Goal: Information Seeking & Learning: Learn about a topic

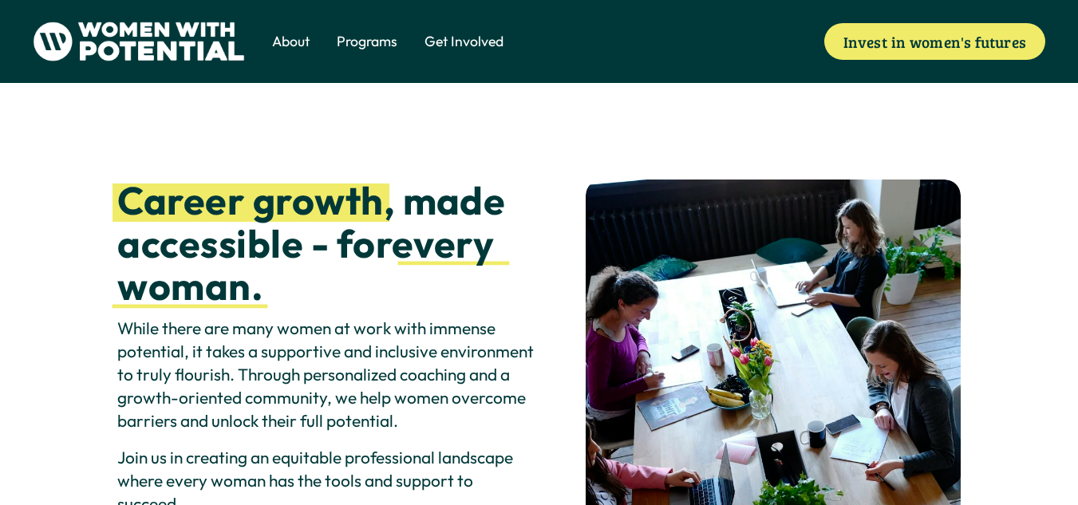
click at [0, 0] on span "Meet the Board" at bounding box center [0, 0] width 0 height 0
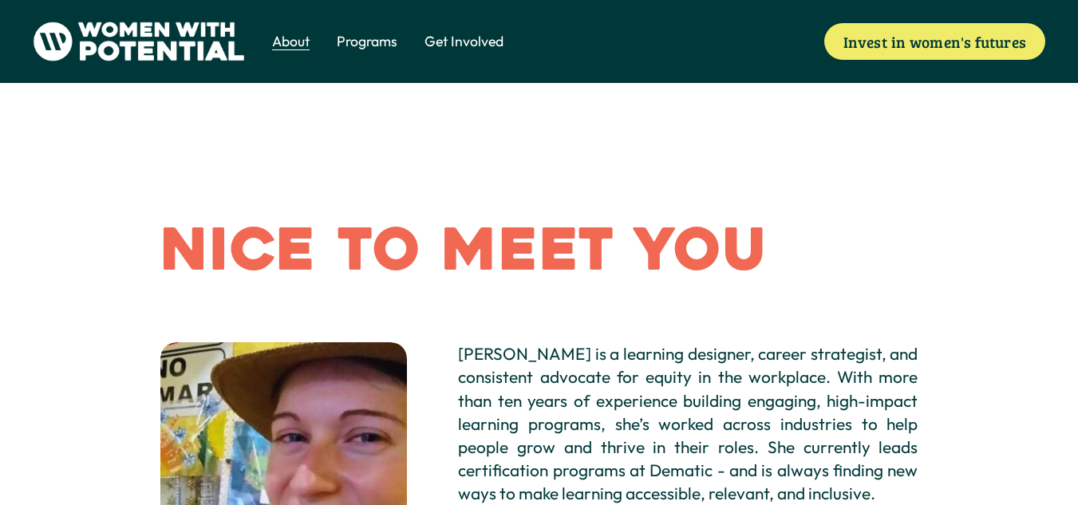
click at [0, 0] on span "Coach" at bounding box center [0, 0] width 0 height 0
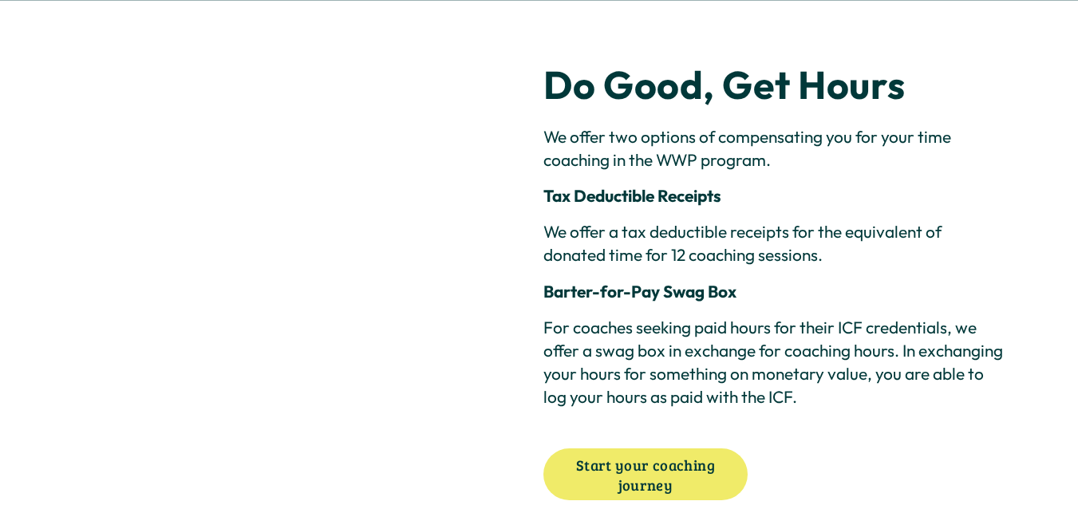
scroll to position [3460, 0]
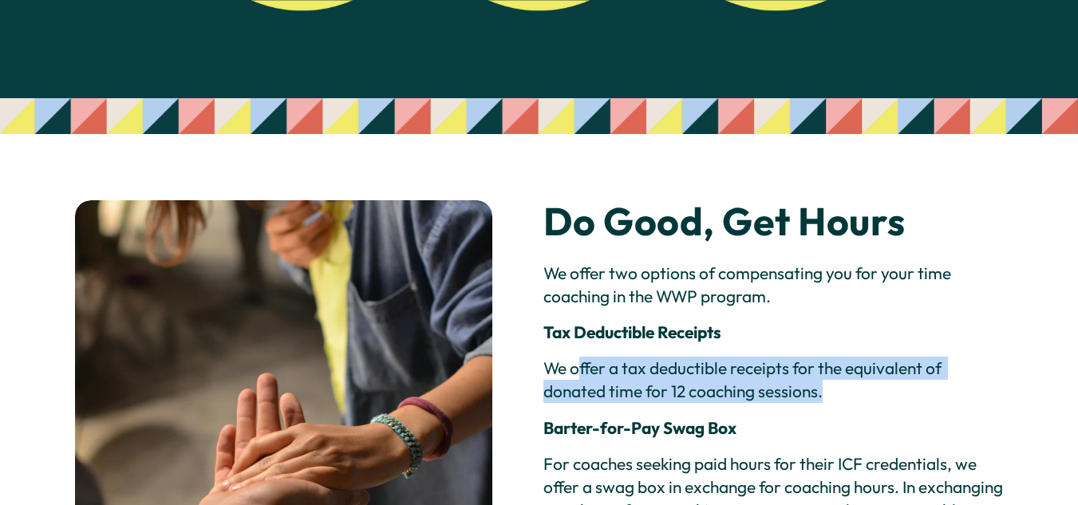
drag, startPoint x: 576, startPoint y: 338, endPoint x: 849, endPoint y: 366, distance: 274.3
click at [849, 366] on p "We offer a tax deductible receipts for the equivalent of donated time for 12 co…" at bounding box center [773, 380] width 460 height 46
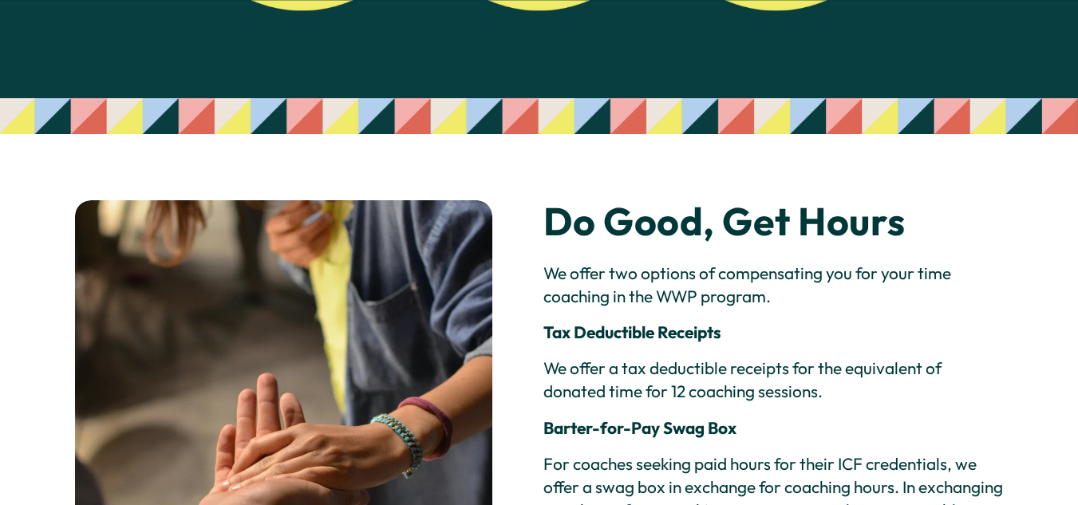
click at [777, 263] on p "We offer two options of compensating you for your time coaching in the WWP prog…" at bounding box center [773, 285] width 460 height 46
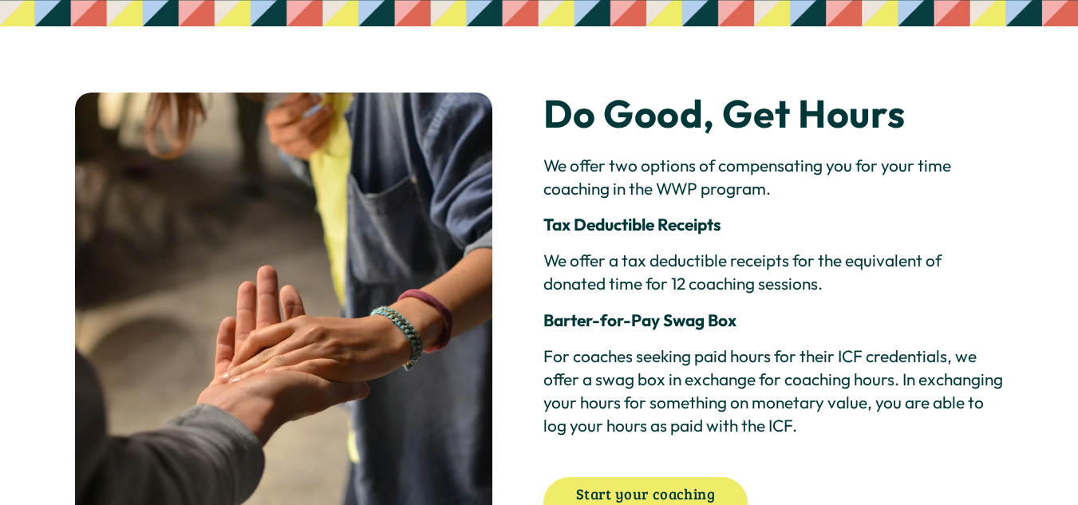
scroll to position [3610, 0]
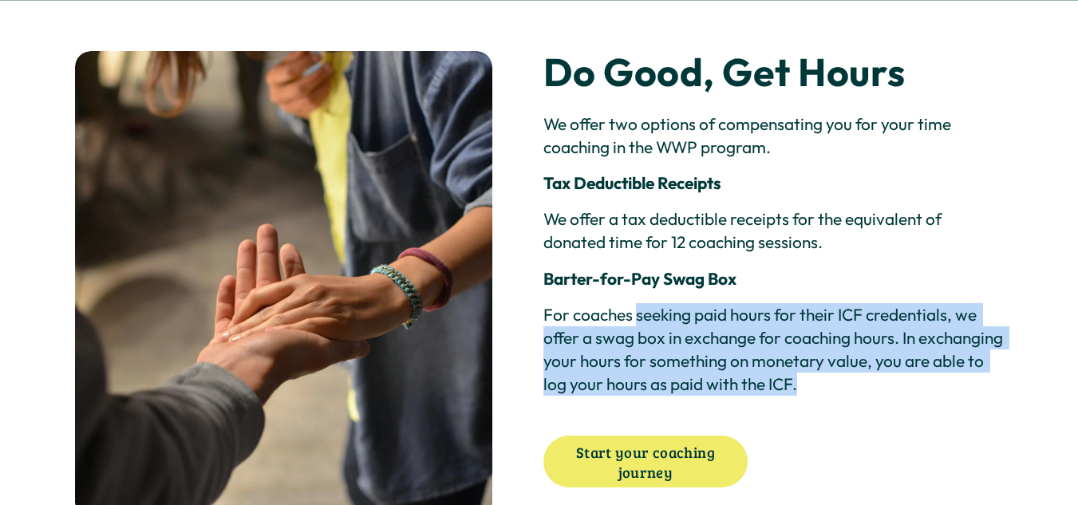
drag, startPoint x: 638, startPoint y: 283, endPoint x: 892, endPoint y: 359, distance: 265.9
click at [892, 359] on p "For coaches seeking paid hours for their ICF credentials, we offer a swag box i…" at bounding box center [773, 349] width 460 height 93
click at [827, 394] on div "Do Good, Get Hours We offer two options of compensating you for your time coach…" at bounding box center [539, 270] width 1078 height 498
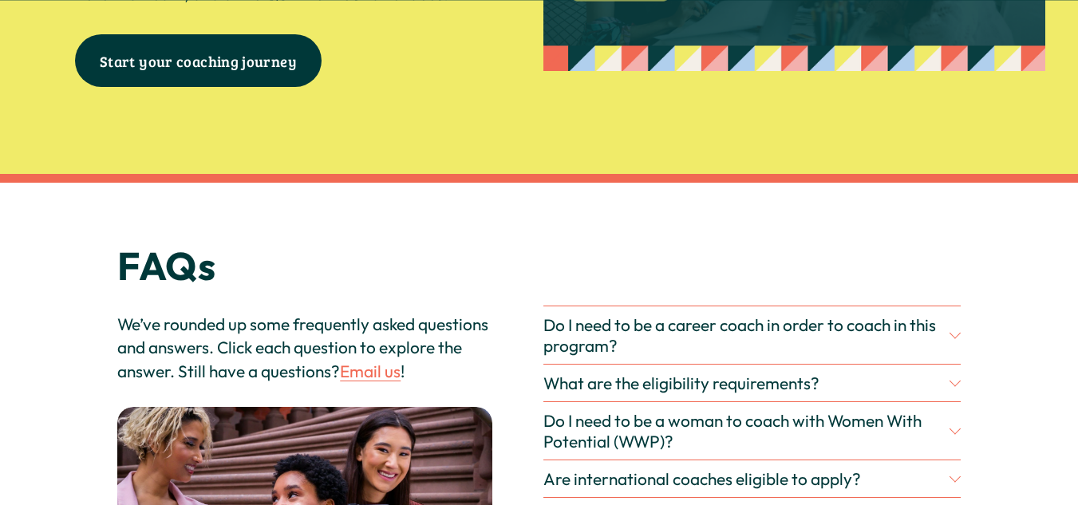
scroll to position [4729, 0]
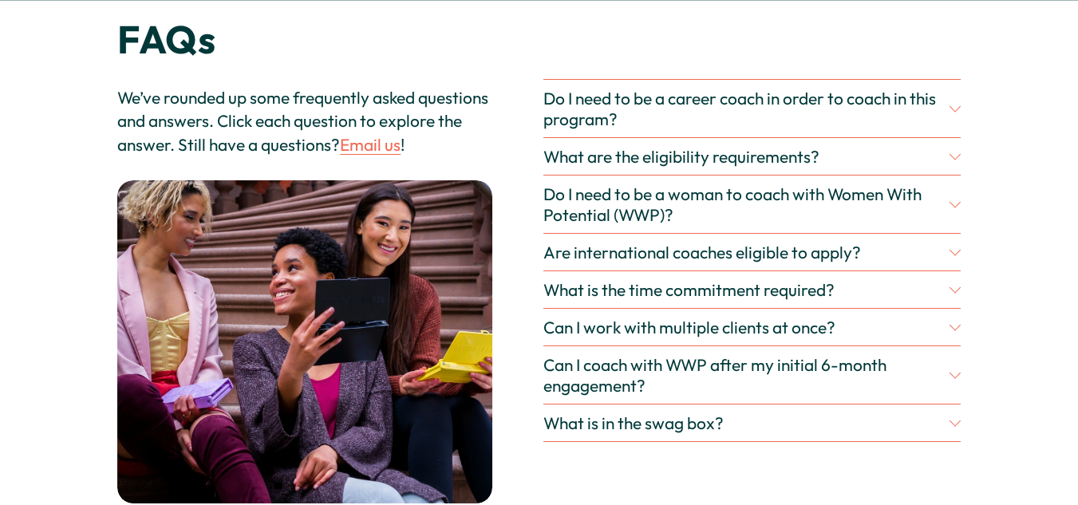
click at [839, 88] on span "Do I need to be a career coach in order to coach in this program?" at bounding box center [746, 108] width 406 height 41
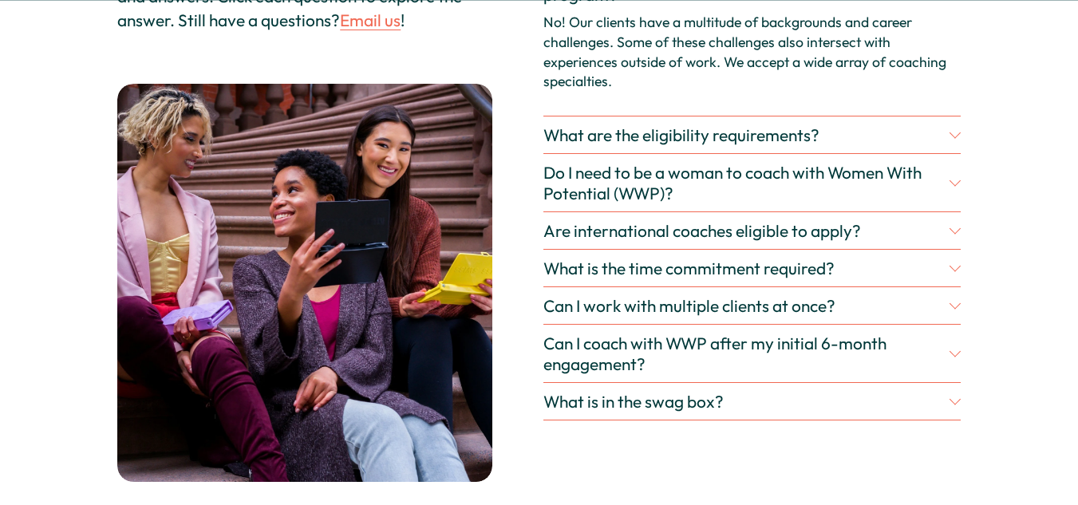
scroll to position [4859, 0]
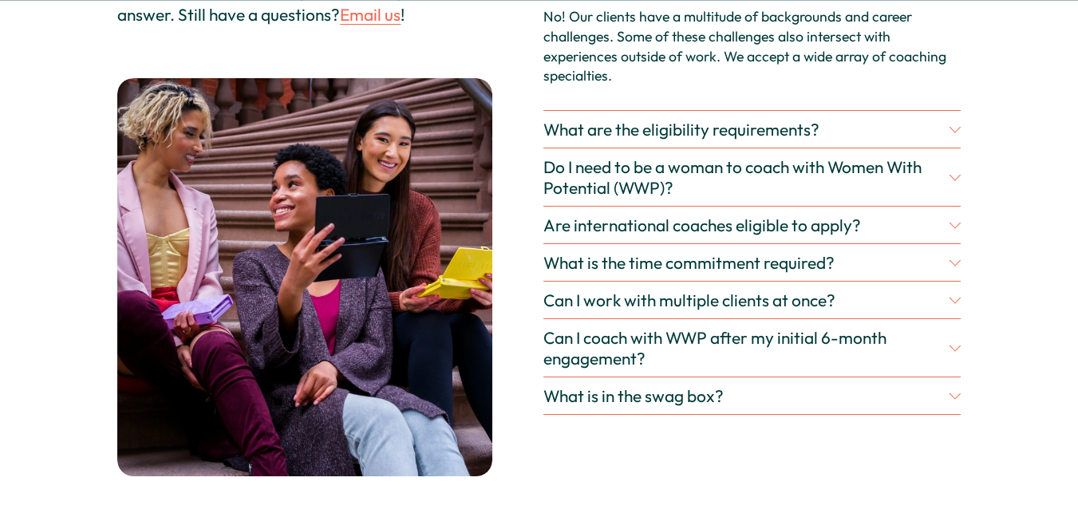
click at [818, 119] on span "What are the eligibility requirements?" at bounding box center [746, 129] width 406 height 21
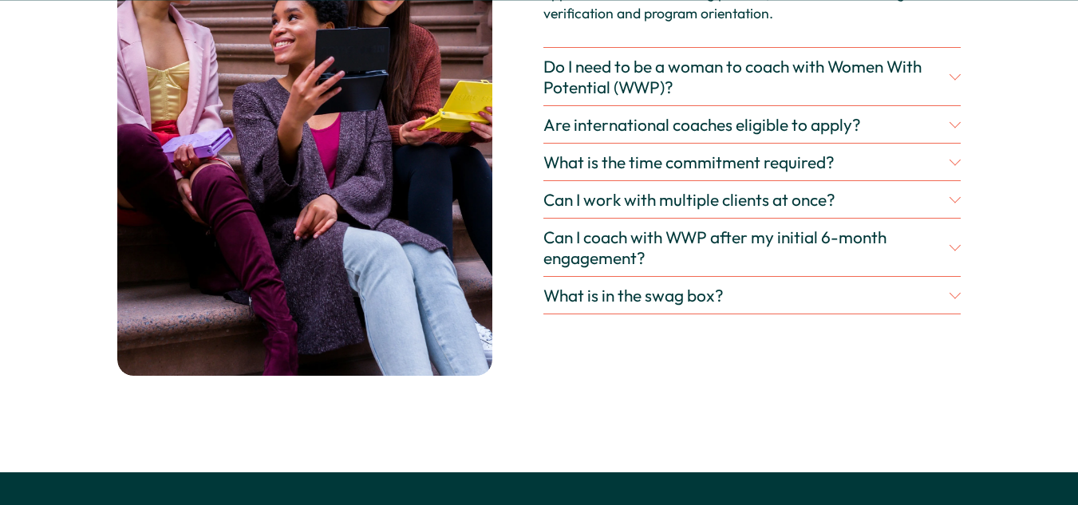
scroll to position [5085, 0]
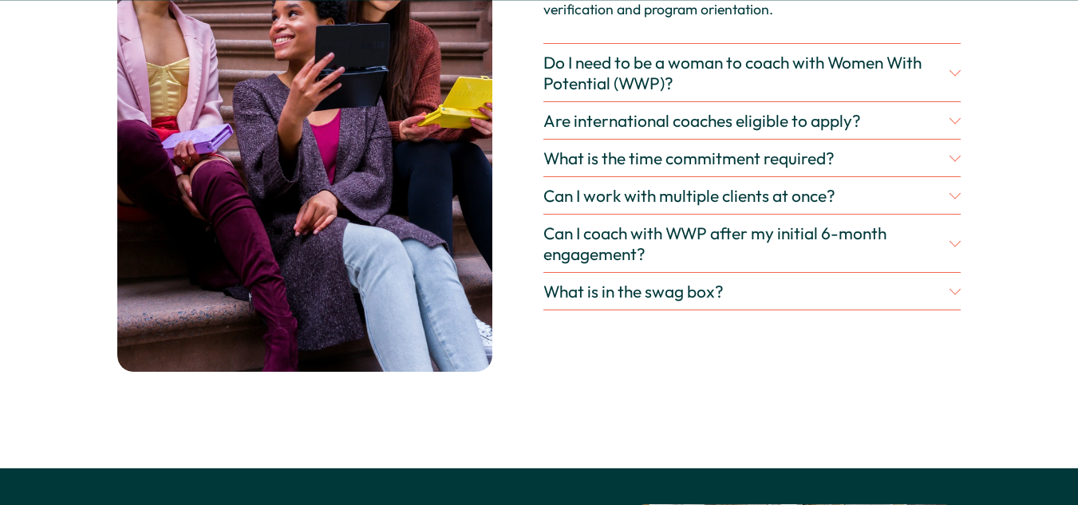
click at [811, 281] on span "What is in the swag box?" at bounding box center [746, 291] width 406 height 21
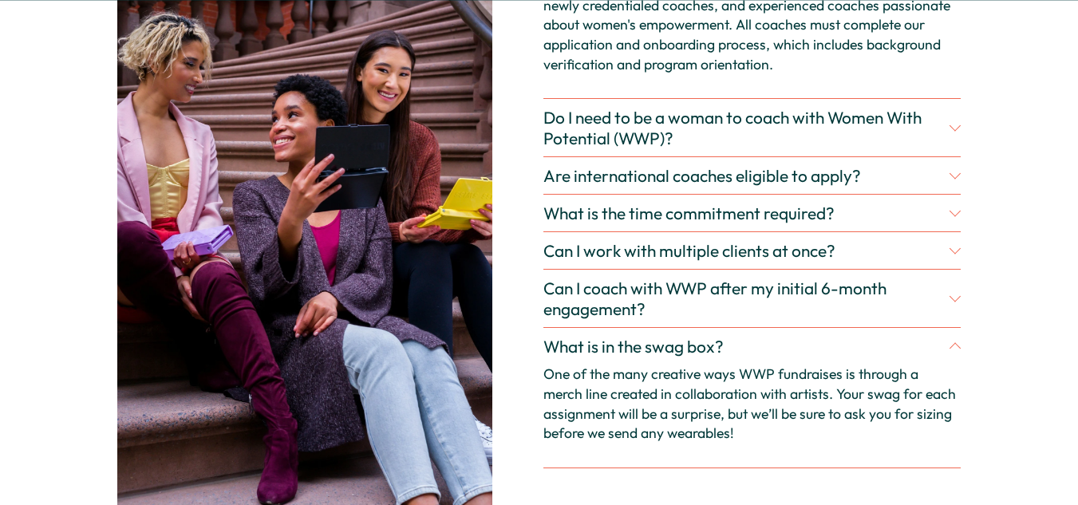
scroll to position [5029, 0]
click at [858, 241] on span "Can I work with multiple clients at once?" at bounding box center [746, 251] width 406 height 21
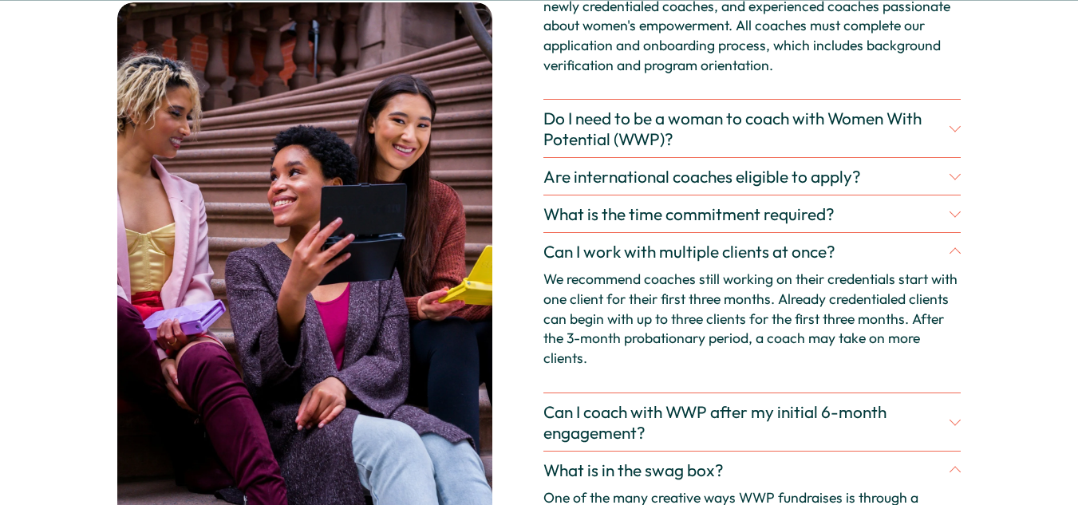
click at [880, 204] on span "What is the time commitment required?" at bounding box center [746, 214] width 406 height 21
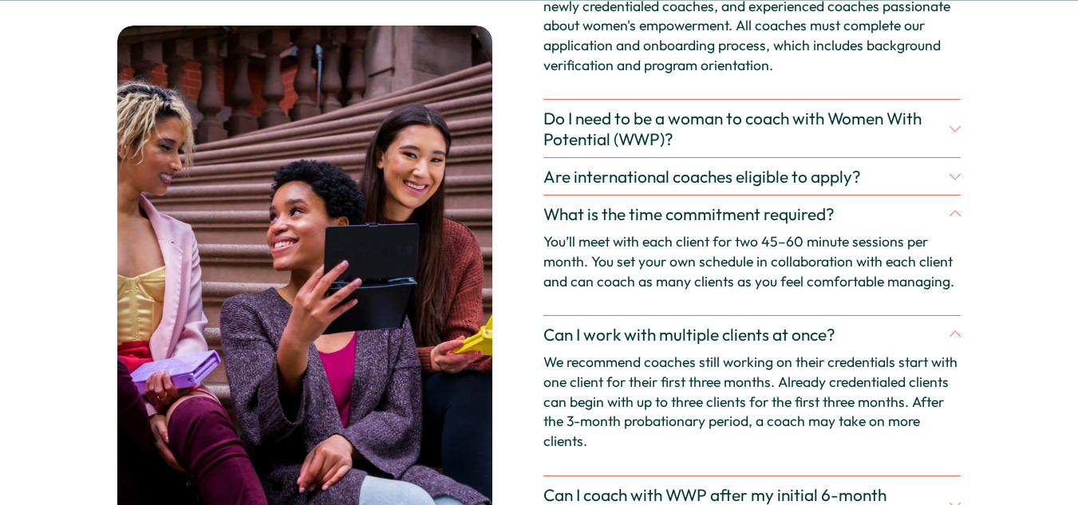
click at [875, 166] on span "Are international coaches eligible to apply?" at bounding box center [746, 176] width 406 height 21
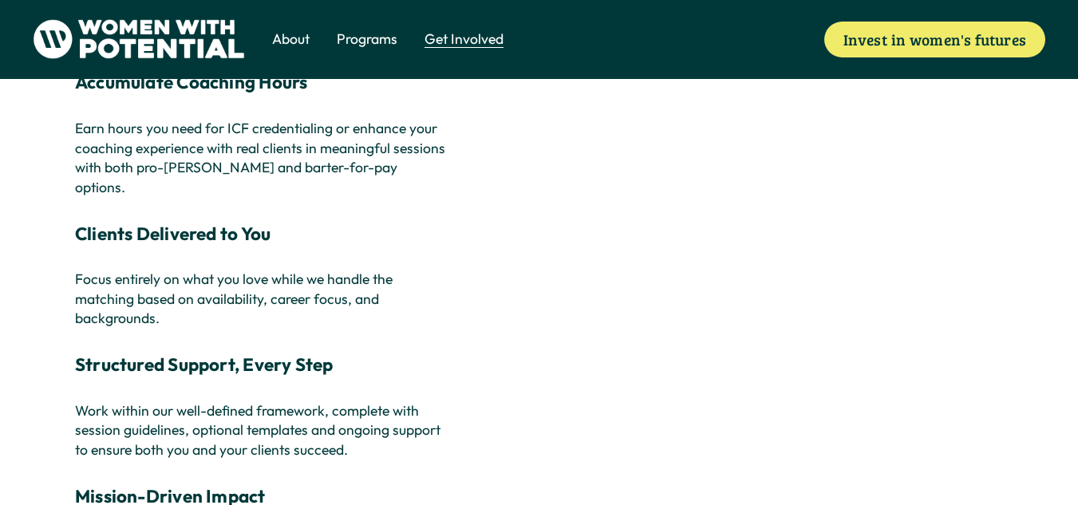
scroll to position [2136, 0]
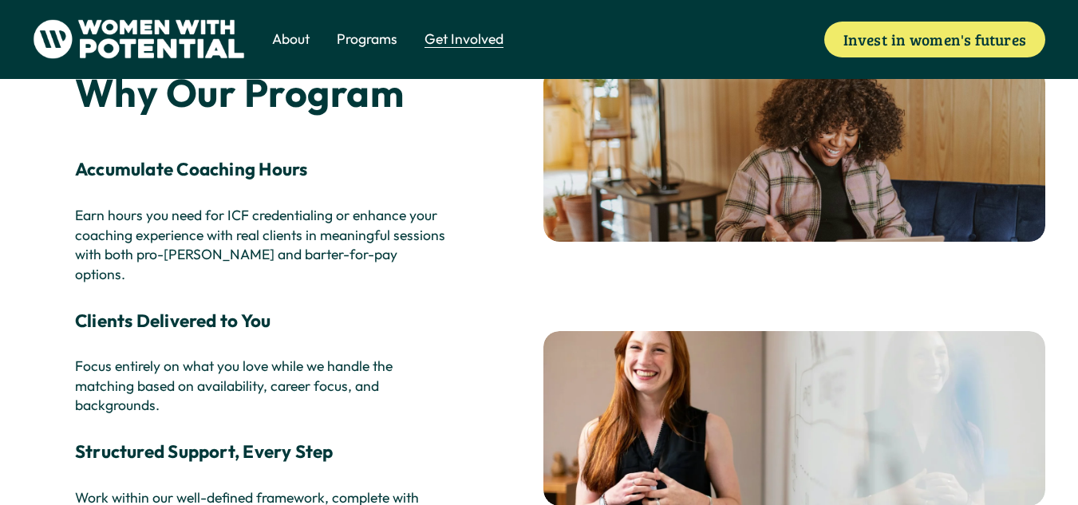
click at [0, 0] on span "Volunteer" at bounding box center [0, 0] width 0 height 0
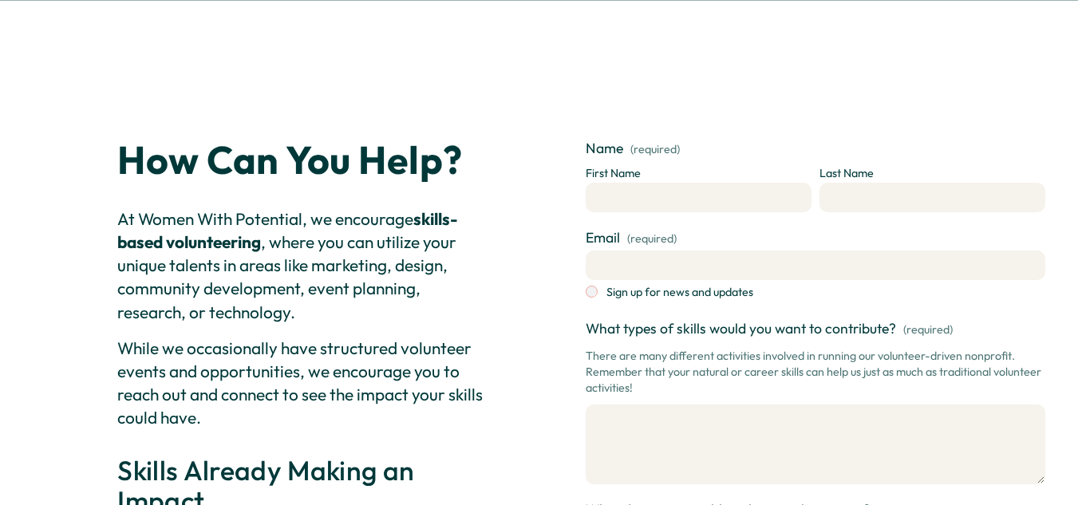
scroll to position [41, 0]
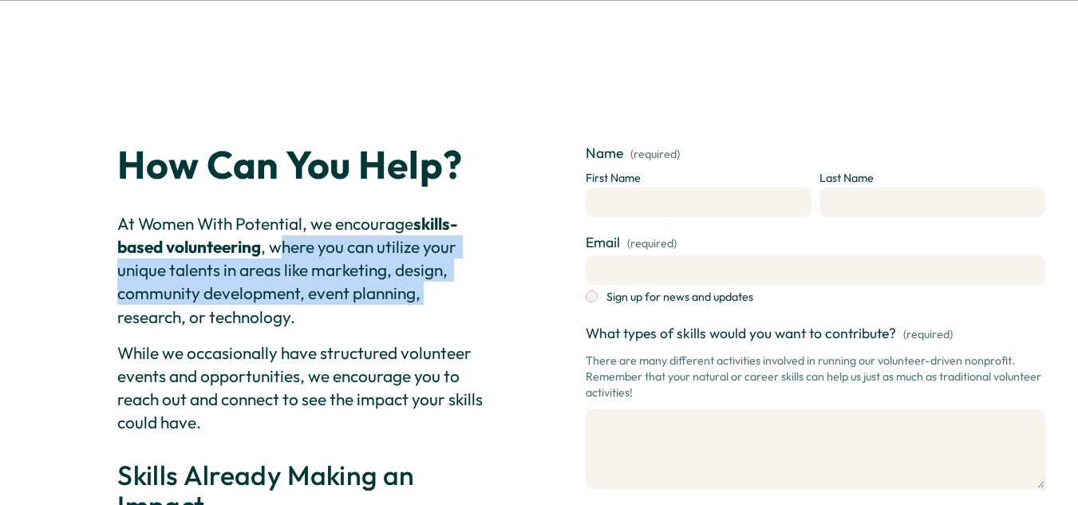
drag, startPoint x: 289, startPoint y: 215, endPoint x: 445, endPoint y: 269, distance: 164.8
click at [445, 269] on p "At Women With Potential, we encourage skills-based volunteering , where you can…" at bounding box center [304, 270] width 374 height 117
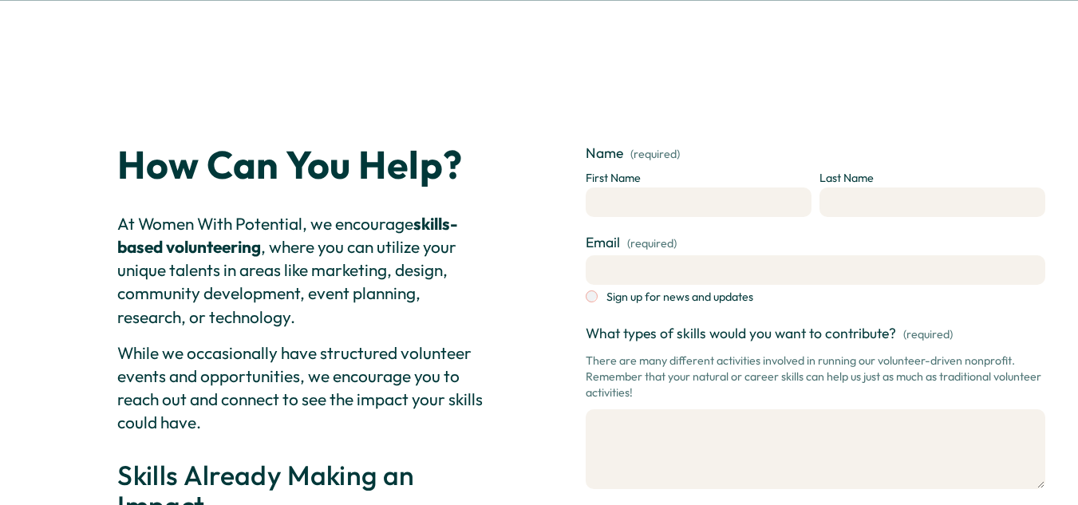
click at [418, 342] on p "While we occasionally have structured volunteer events and opportunities, we en…" at bounding box center [304, 388] width 374 height 93
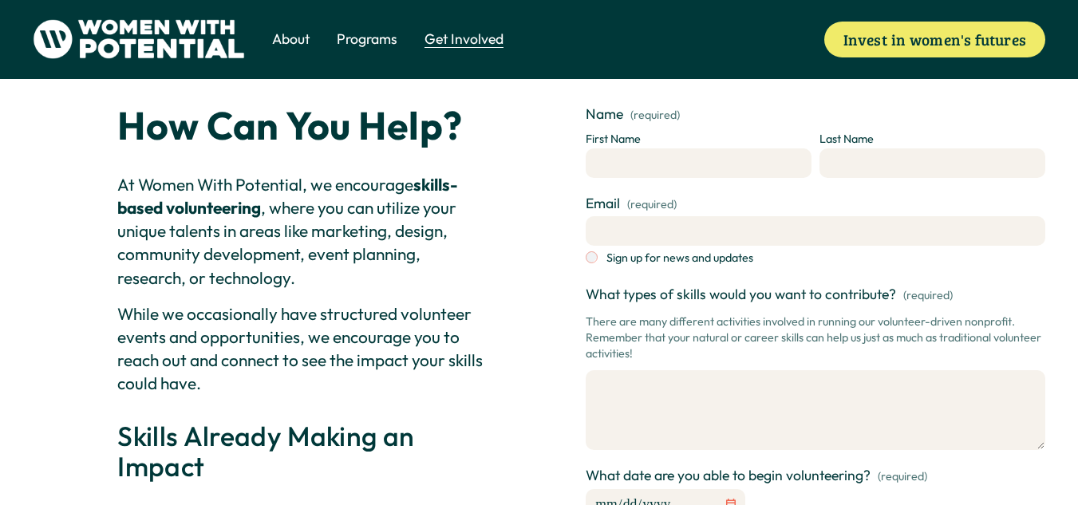
scroll to position [0, 0]
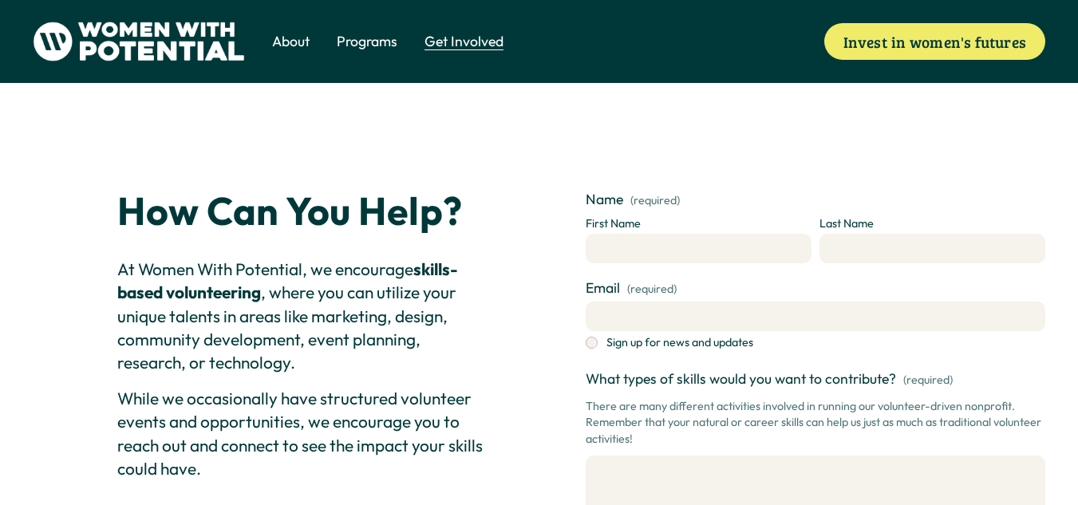
click at [179, 41] on img at bounding box center [139, 42] width 213 height 40
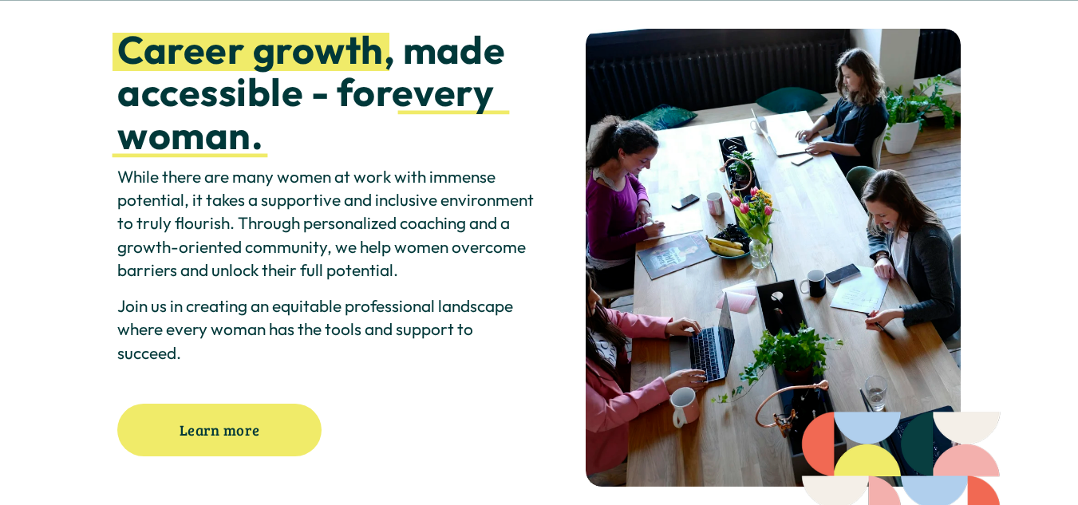
scroll to position [148, 0]
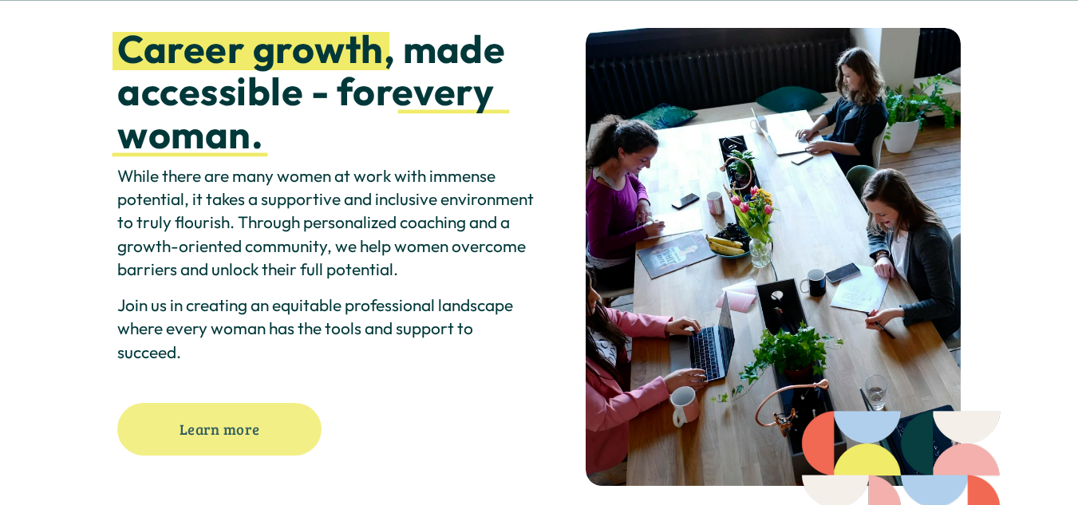
click at [241, 410] on link "Learn more" at bounding box center [219, 429] width 204 height 53
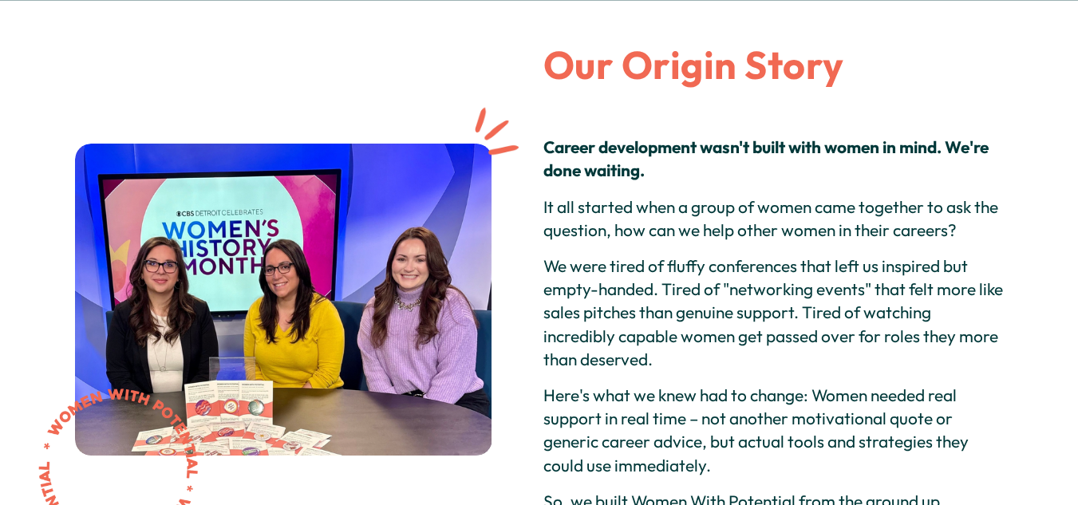
scroll to position [148, 0]
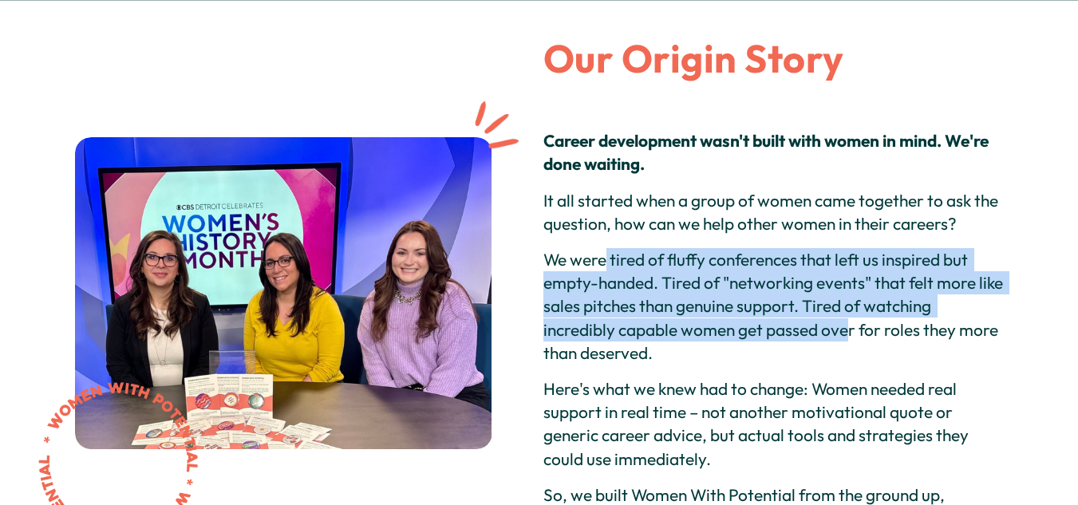
drag, startPoint x: 603, startPoint y: 227, endPoint x: 848, endPoint y: 290, distance: 252.8
click at [848, 290] on p "We were tired of fluffy conferences that left us inspired but empty-handed. Tir…" at bounding box center [773, 306] width 460 height 117
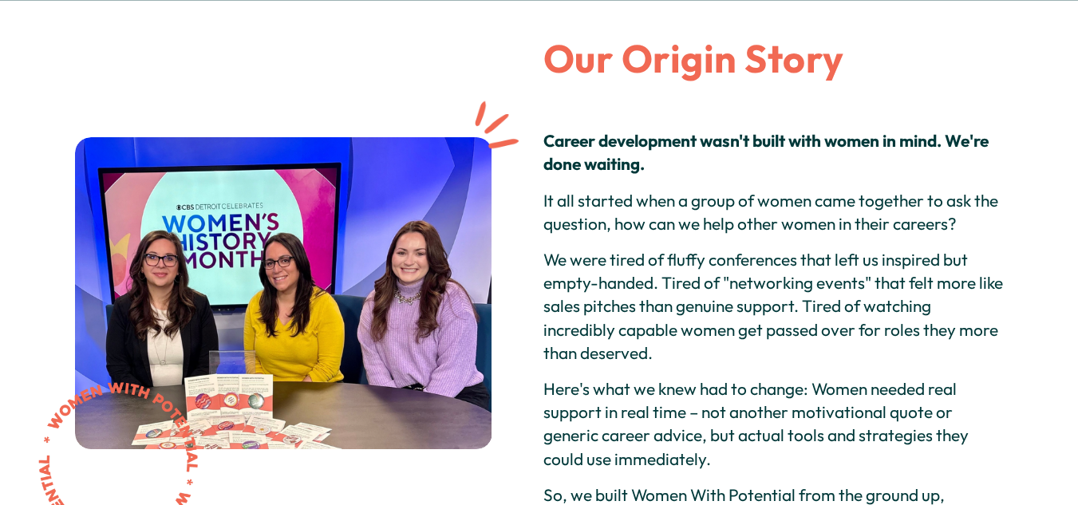
click at [733, 377] on p "Here's what we knew had to change: Women needed real support in real time – not…" at bounding box center [773, 423] width 460 height 93
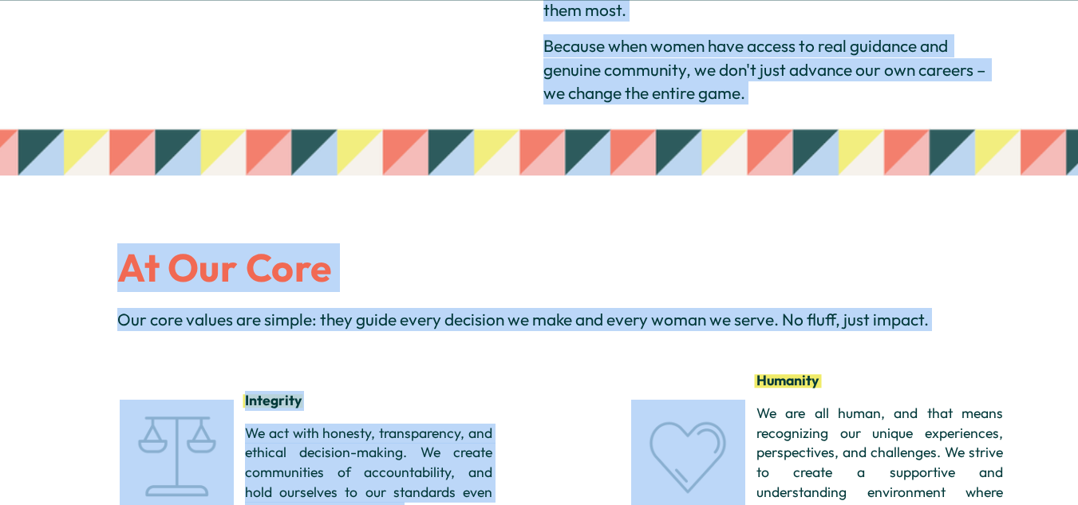
scroll to position [855, 0]
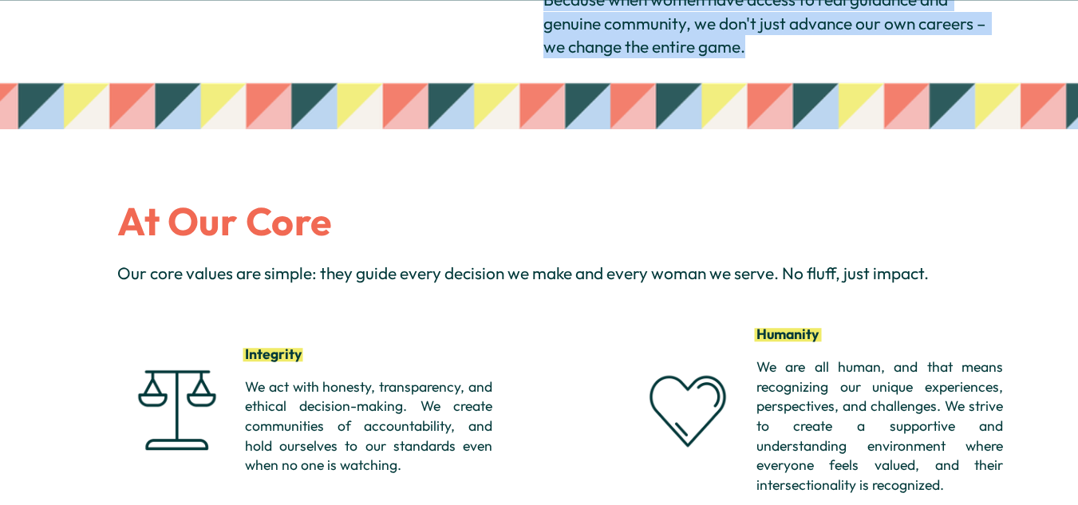
drag, startPoint x: 546, startPoint y: 171, endPoint x: 757, endPoint y: 31, distance: 252.8
copy div "Career development wasn't built with women in mind. We're done waiting. It all …"
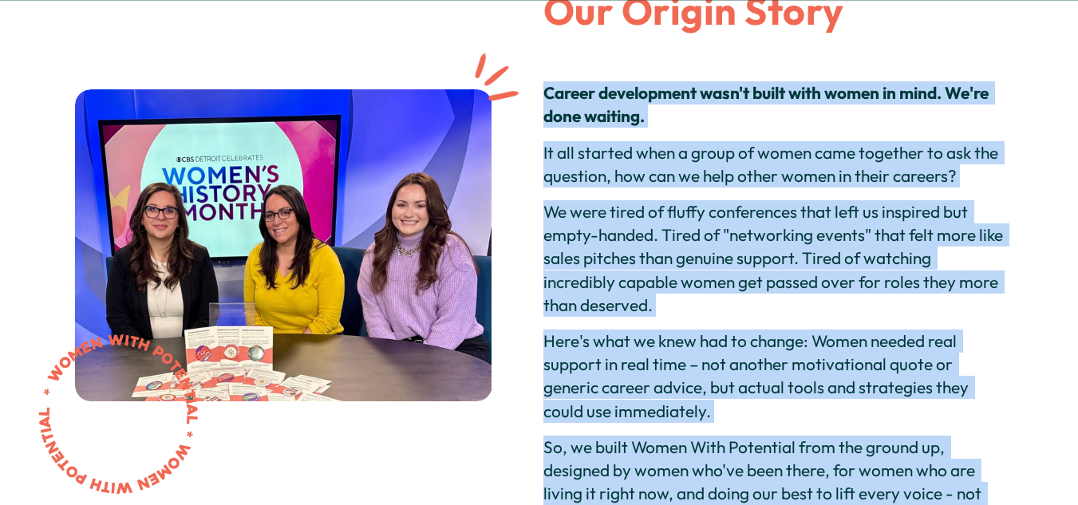
scroll to position [0, 0]
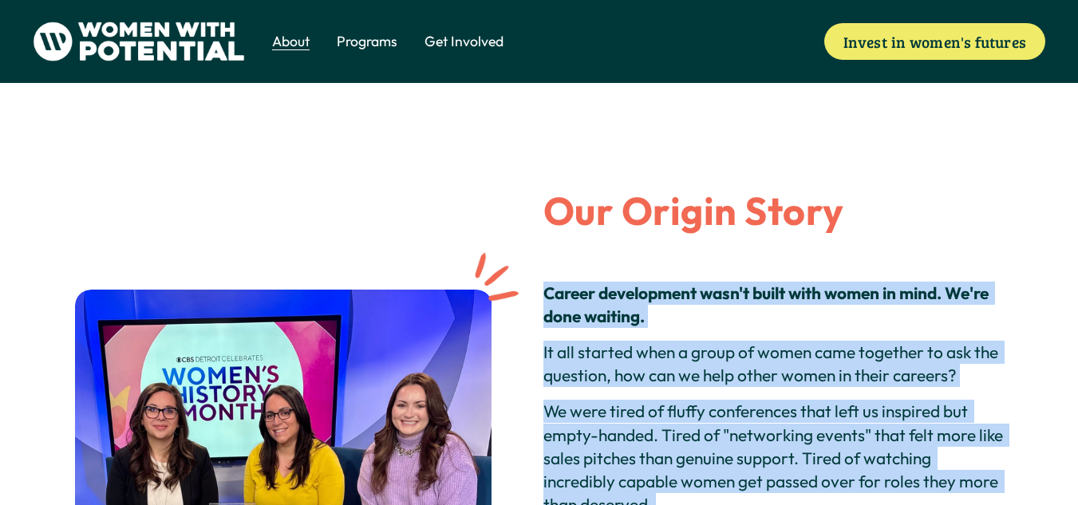
click at [0, 0] on span "The Table" at bounding box center [0, 0] width 0 height 0
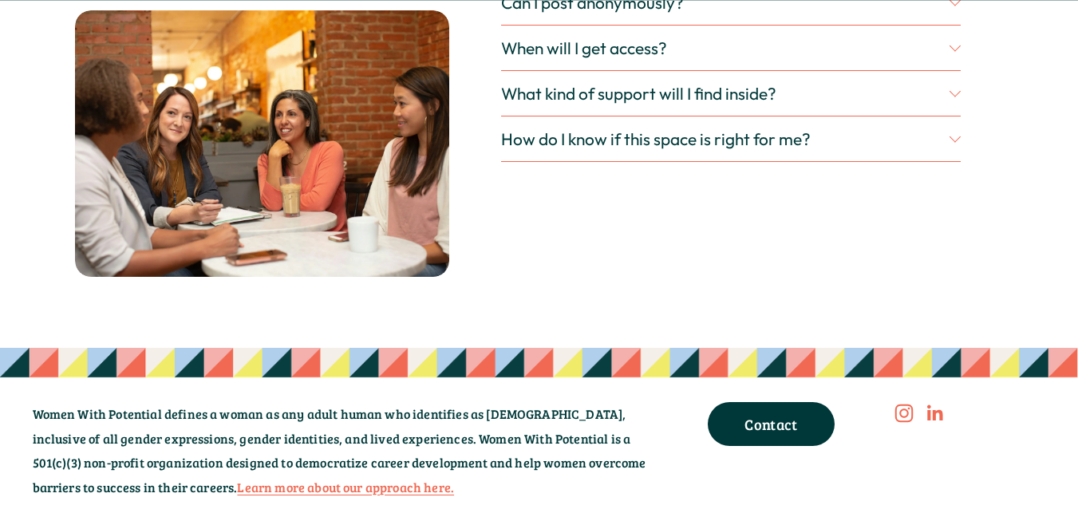
scroll to position [4146, 0]
